Goal: Task Accomplishment & Management: Use online tool/utility

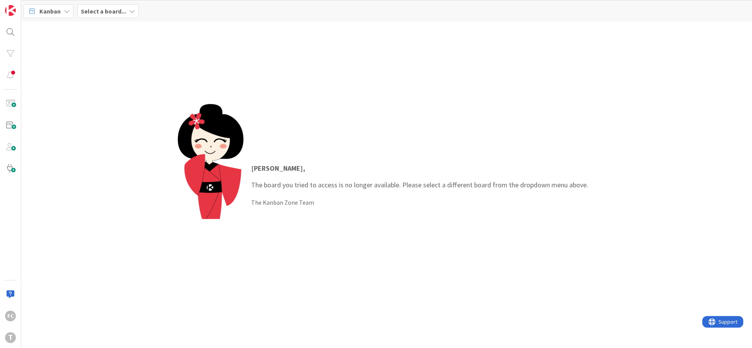
click at [96, 7] on span "Select a board..." at bounding box center [103, 11] width 45 height 9
click at [131, 74] on h4 "Development & Quality Assurance" at bounding box center [132, 77] width 93 height 8
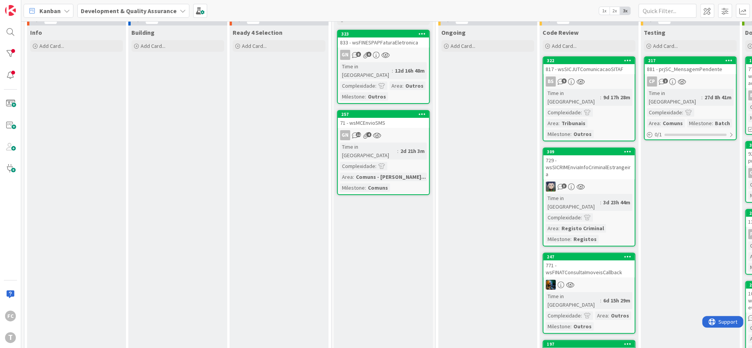
scroll to position [47, 0]
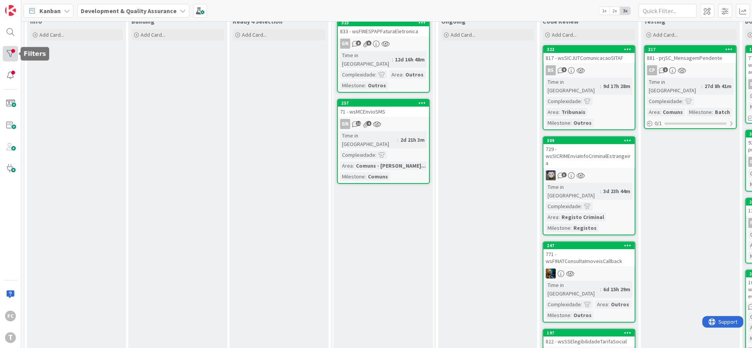
click at [12, 58] on div at bounding box center [10, 53] width 15 height 15
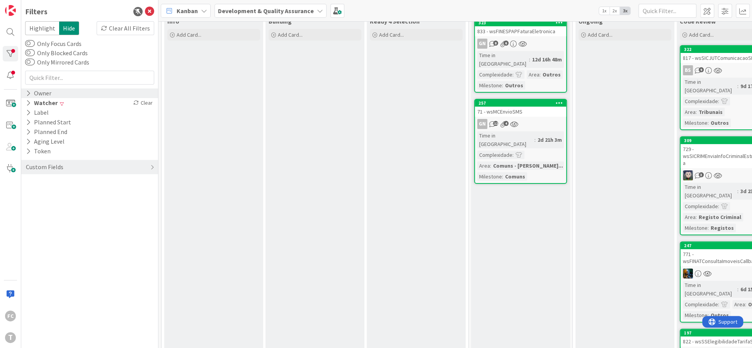
click at [28, 93] on icon at bounding box center [28, 93] width 5 height 7
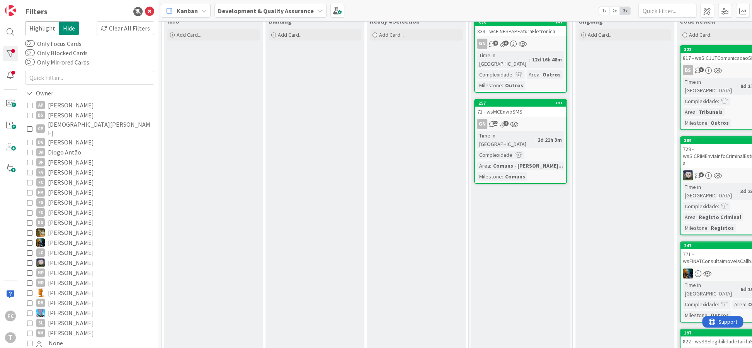
click at [29, 180] on icon at bounding box center [29, 182] width 5 height 5
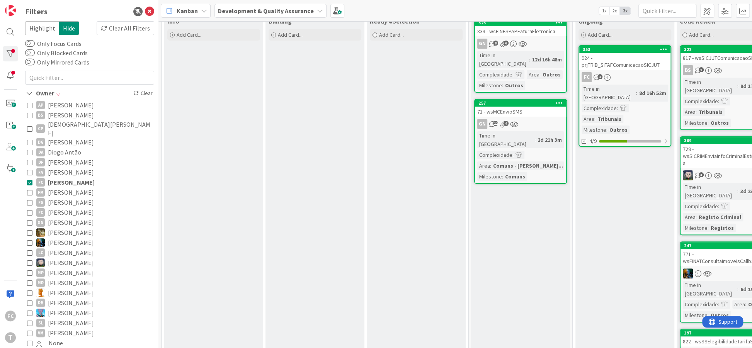
click at [28, 180] on icon at bounding box center [29, 182] width 5 height 5
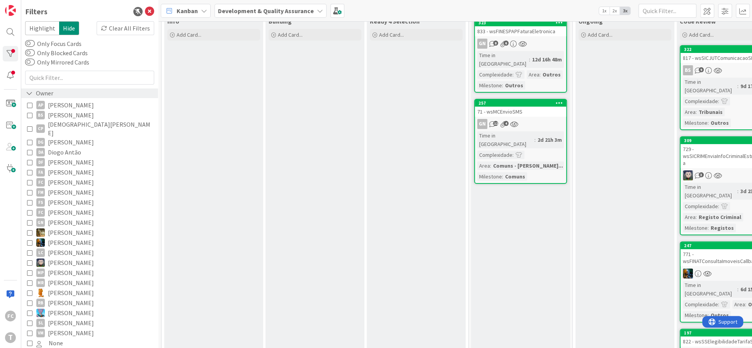
click at [28, 94] on icon at bounding box center [29, 93] width 7 height 7
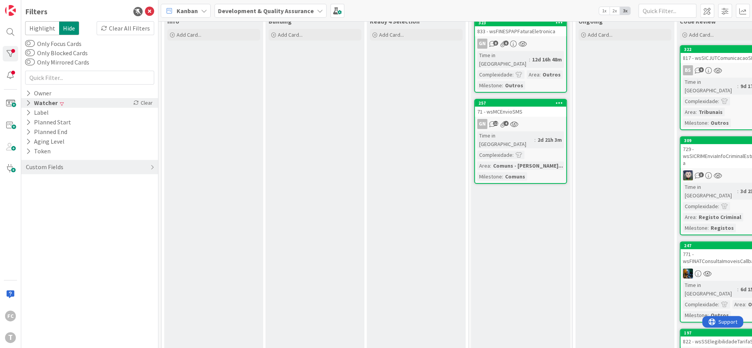
click at [31, 107] on div "Watcher" at bounding box center [41, 103] width 33 height 10
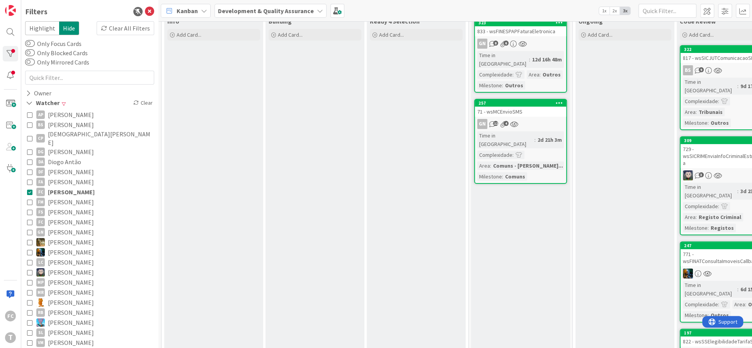
click at [27, 185] on div "AP [PERSON_NAME] [PERSON_NAME] [PERSON_NAME] [PERSON_NAME] [PERSON_NAME] [PERSO…" at bounding box center [89, 234] width 129 height 252
click at [29, 189] on icon at bounding box center [29, 191] width 5 height 5
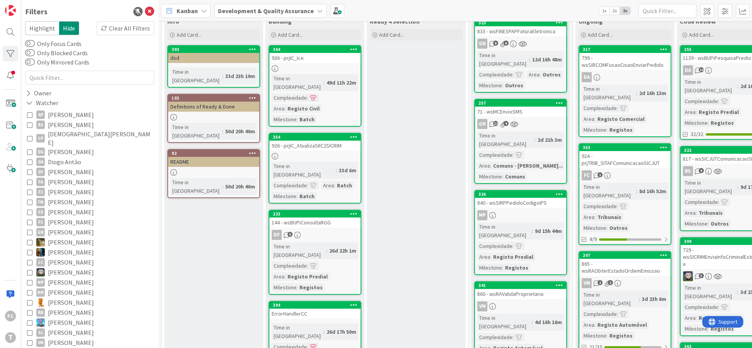
click at [29, 189] on icon at bounding box center [29, 191] width 5 height 5
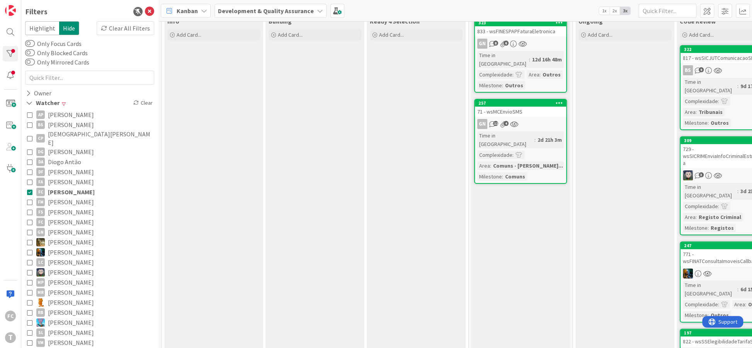
drag, startPoint x: 550, startPoint y: 243, endPoint x: 528, endPoint y: 240, distance: 22.2
click at [528, 240] on div "Selected Add Card... 323 833 - wsFINESPAPFaturaEletronica GN 8 6 Time in Column…" at bounding box center [520, 250] width 99 height 525
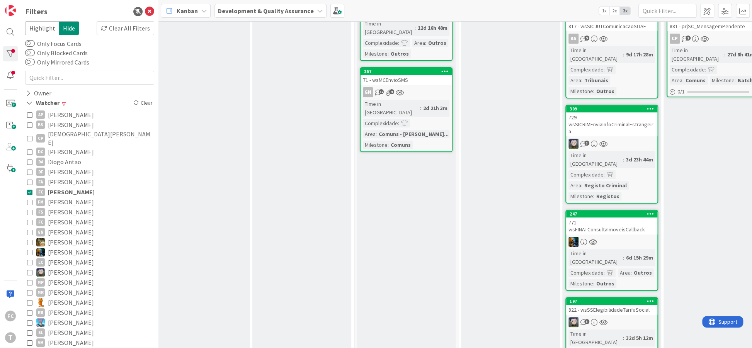
scroll to position [32, 114]
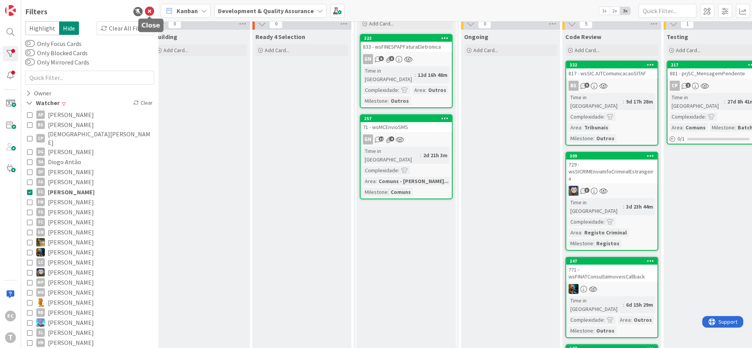
click at [147, 11] on icon at bounding box center [149, 11] width 9 height 9
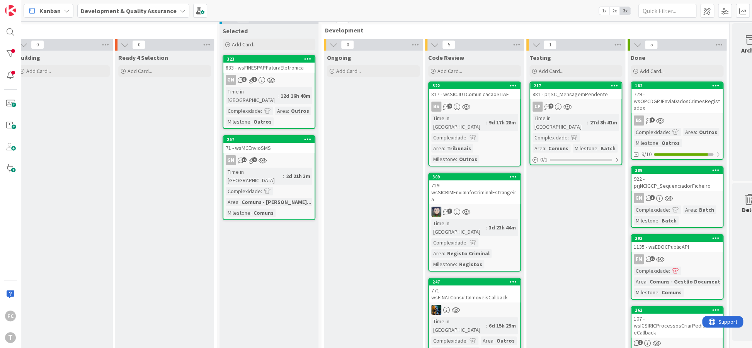
scroll to position [0, 114]
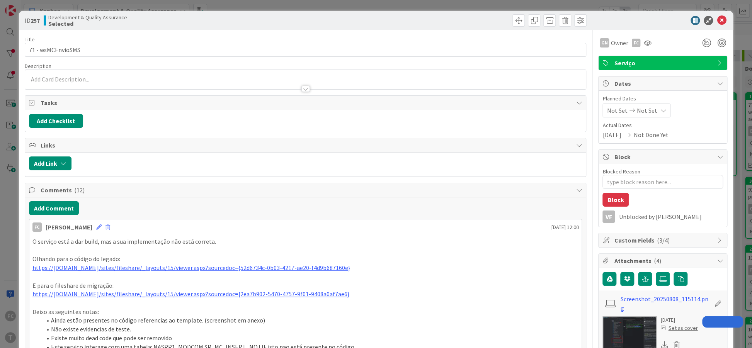
type textarea "x"
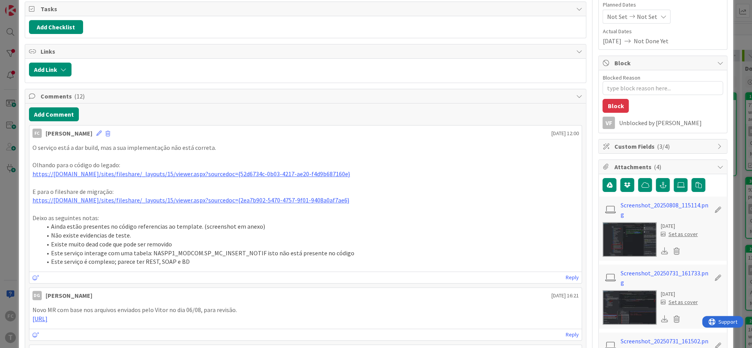
scroll to position [141, 0]
